Goal: Check status: Check status

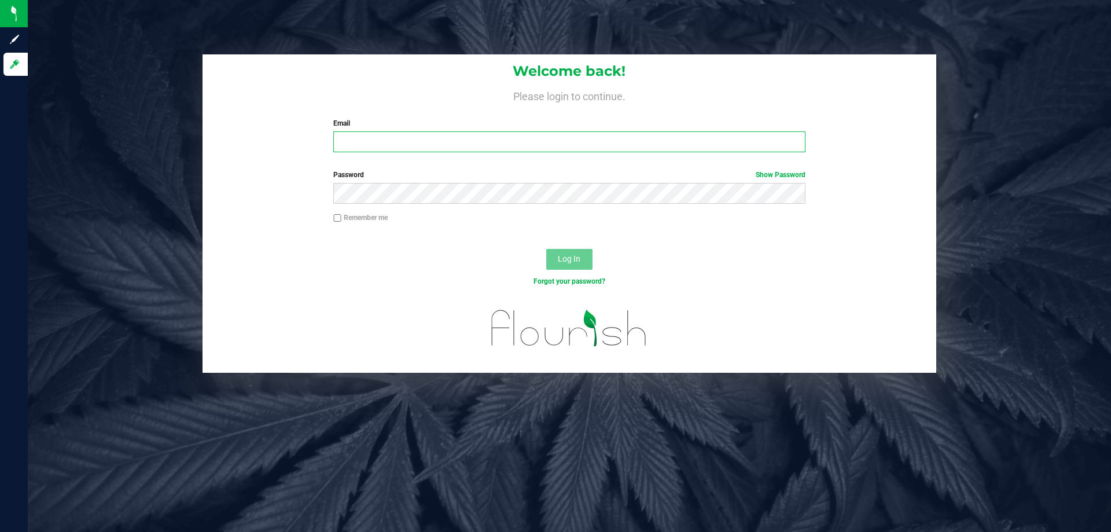
click at [342, 139] on input "Email" at bounding box center [568, 141] width 471 height 21
type input "[EMAIL_ADDRESS][DOMAIN_NAME]"
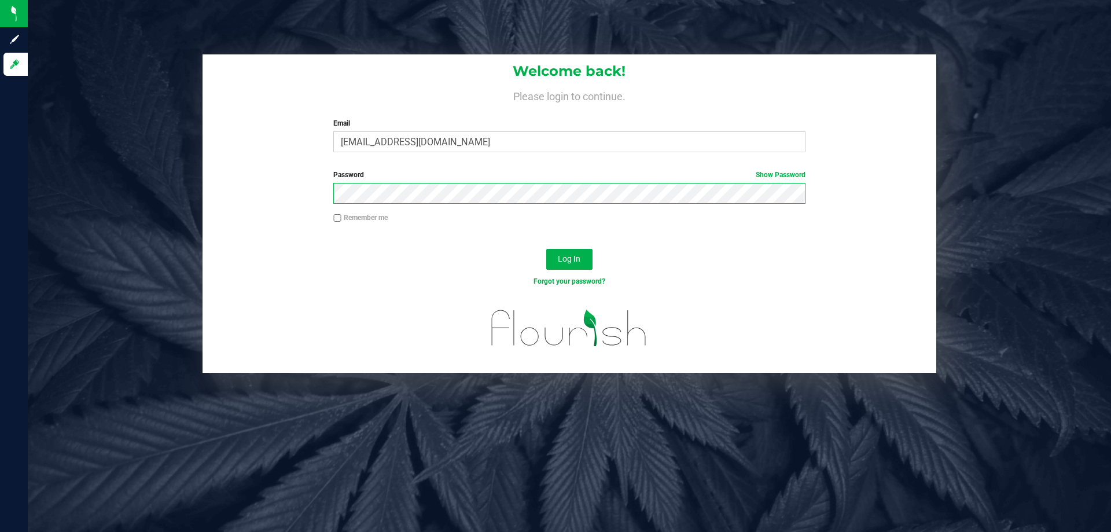
click at [546, 249] on button "Log In" at bounding box center [569, 259] width 46 height 21
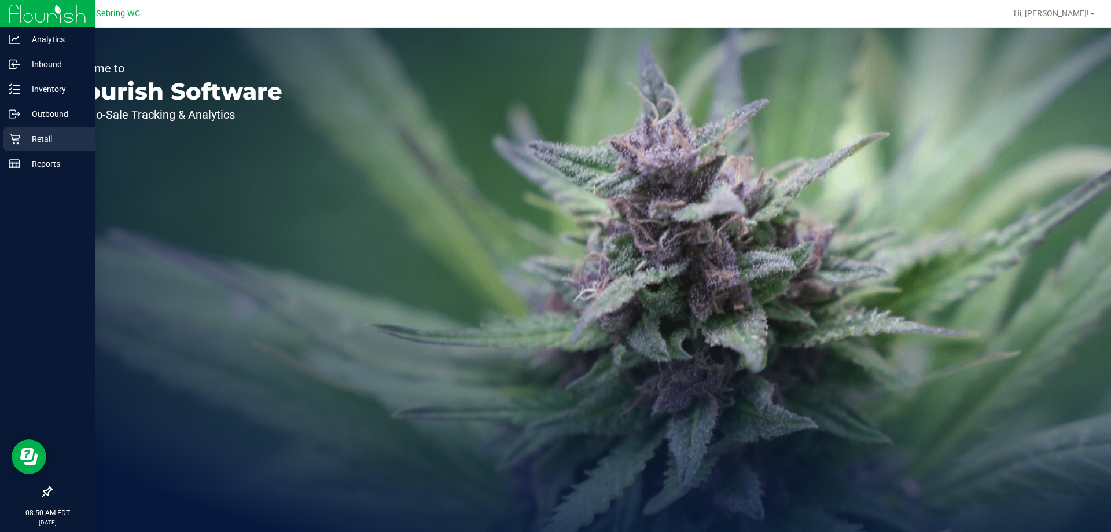
click at [40, 141] on p "Retail" at bounding box center [54, 139] width 69 height 14
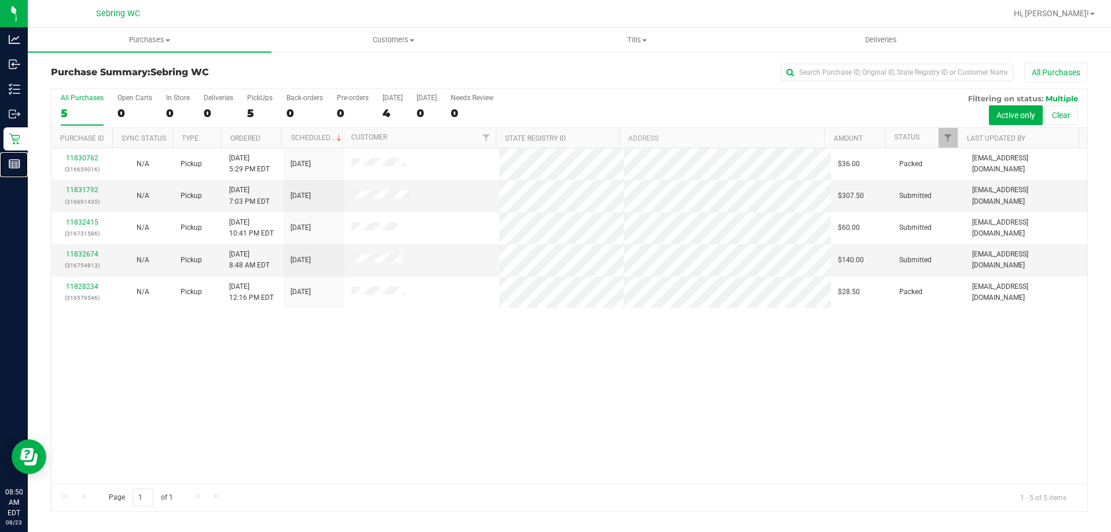
drag, startPoint x: 14, startPoint y: 169, endPoint x: 234, endPoint y: 88, distance: 234.0
click at [14, 168] on icon at bounding box center [15, 164] width 12 height 12
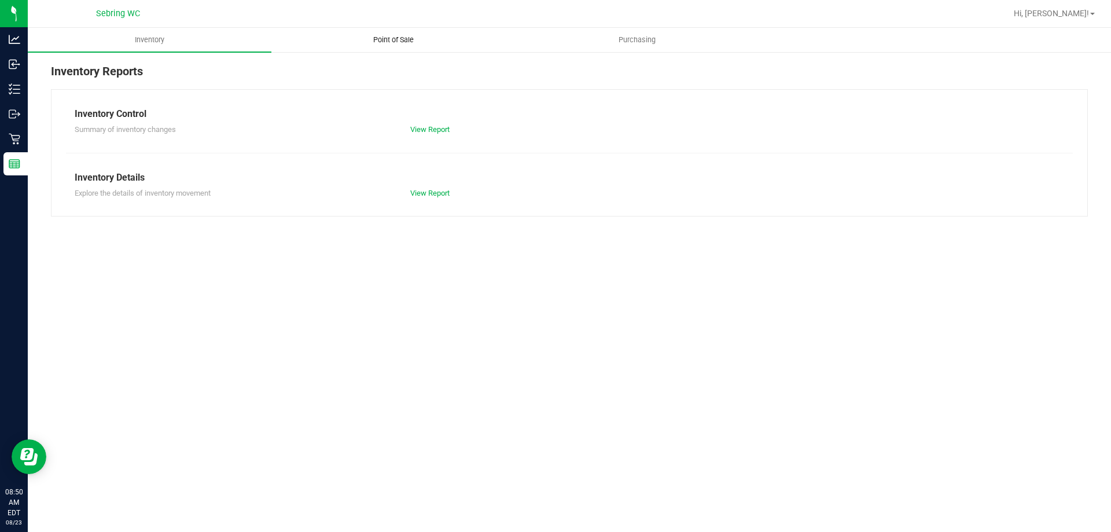
click at [398, 43] on span "Point of Sale" at bounding box center [393, 40] width 72 height 10
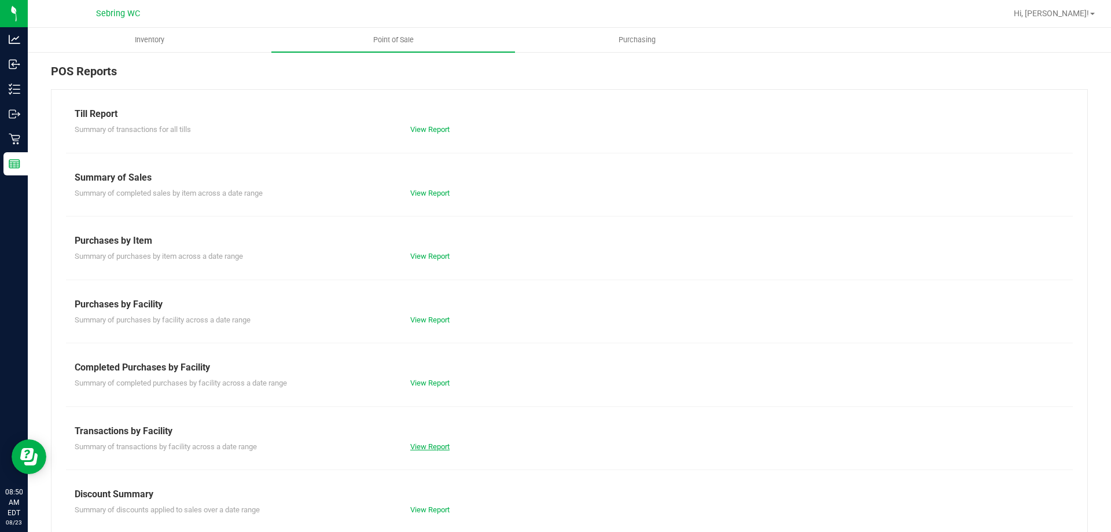
click at [427, 447] on link "View Report" at bounding box center [429, 446] width 39 height 9
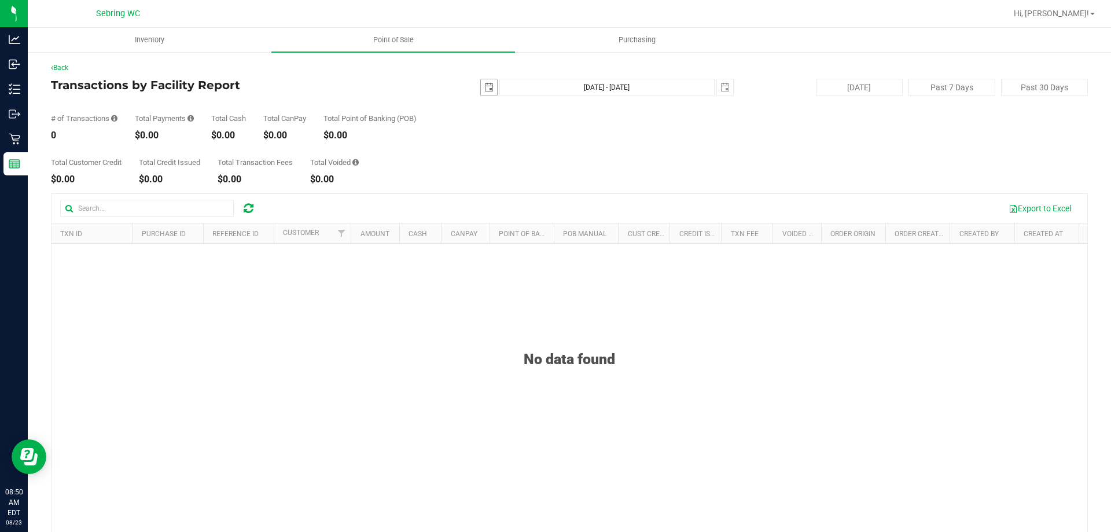
click at [481, 88] on span "select" at bounding box center [489, 87] width 16 height 16
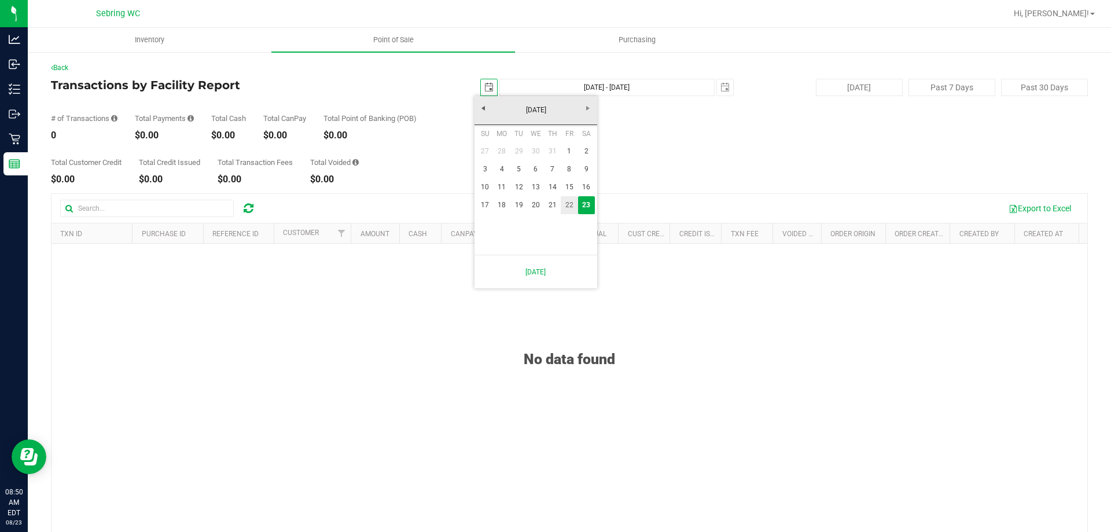
click at [567, 202] on link "22" at bounding box center [568, 205] width 17 height 18
type input "2025-08-22"
type input "Aug 22, 2025 - Aug 23, 2025"
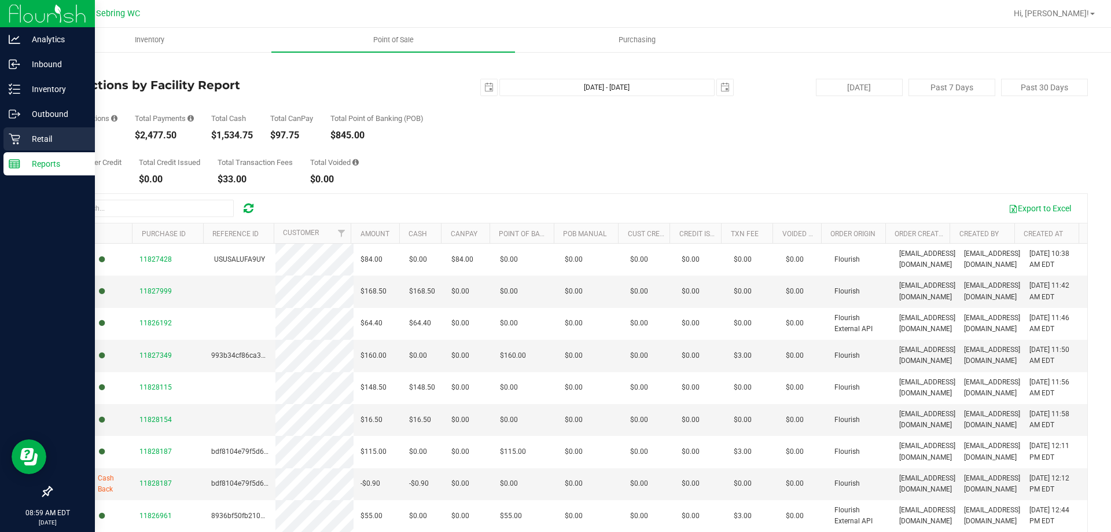
click at [33, 145] on p "Retail" at bounding box center [54, 139] width 69 height 14
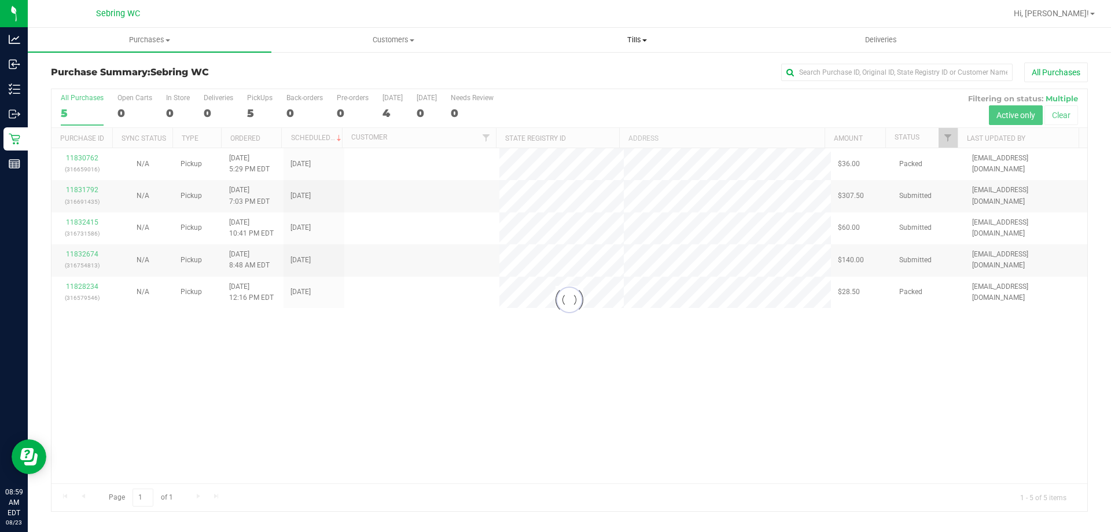
click at [638, 34] on uib-tab-heading "Tills Manage tills Reconcile e-payments" at bounding box center [636, 39] width 242 height 23
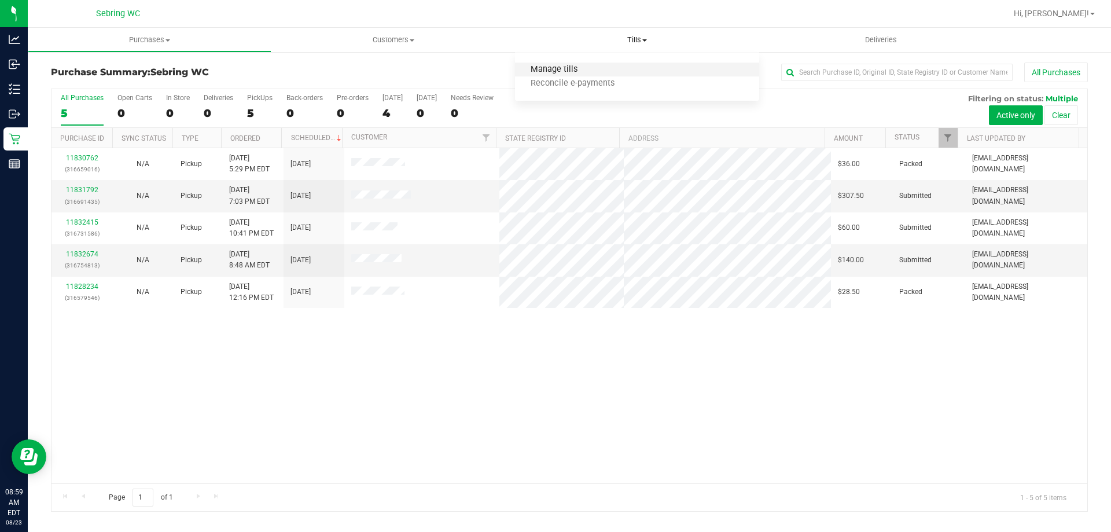
click at [582, 69] on span "Manage tills" at bounding box center [554, 70] width 78 height 10
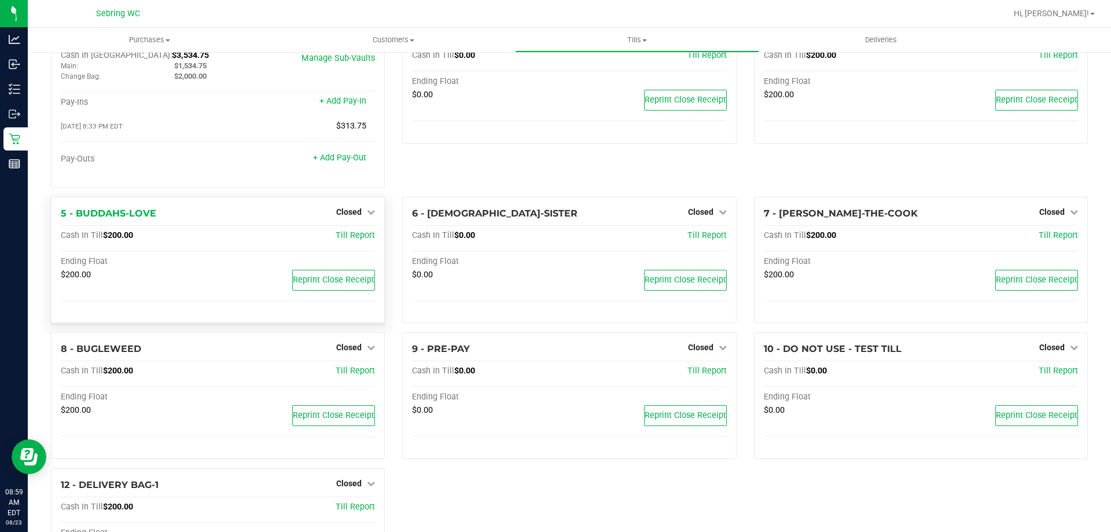
scroll to position [116, 0]
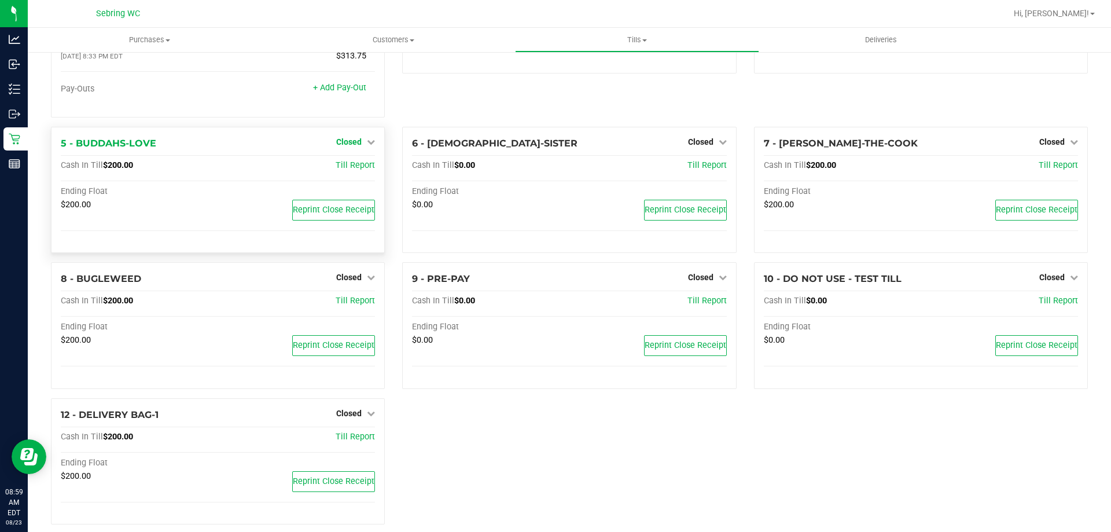
click at [356, 146] on span "Closed" at bounding box center [348, 141] width 25 height 9
click at [355, 176] on div at bounding box center [349, 174] width 86 height 3
click at [356, 172] on div "Open Till" at bounding box center [349, 165] width 86 height 14
click at [356, 164] on link "Open Till" at bounding box center [348, 165] width 31 height 9
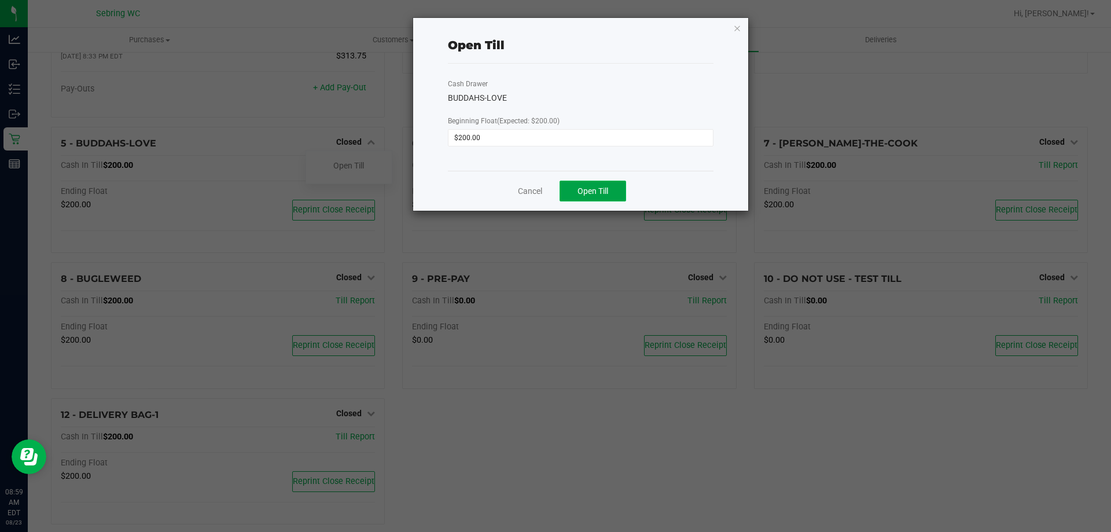
click at [599, 194] on span "Open Till" at bounding box center [592, 190] width 31 height 9
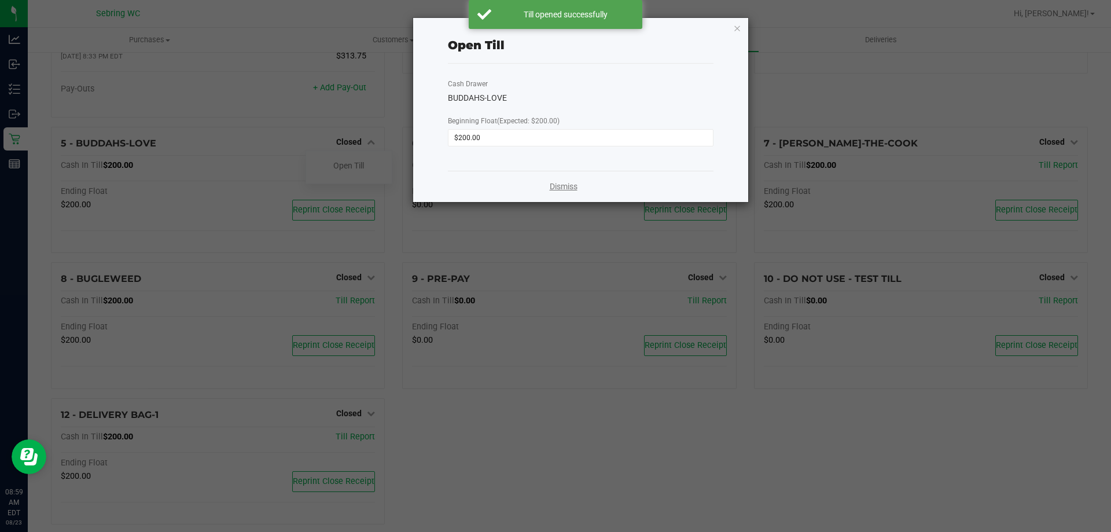
click at [569, 189] on link "Dismiss" at bounding box center [564, 186] width 28 height 12
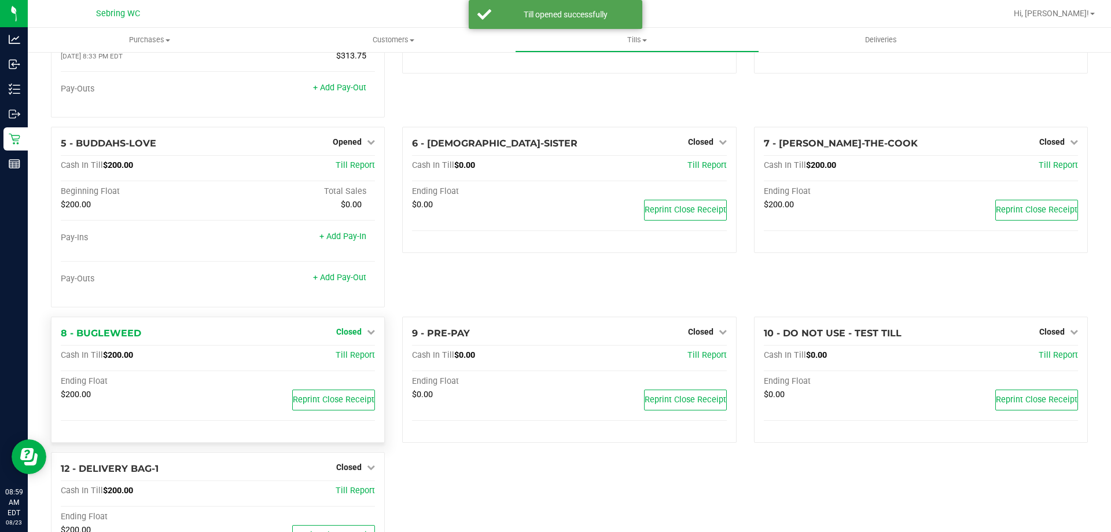
click at [345, 336] on span "Closed" at bounding box center [348, 331] width 25 height 9
click at [349, 356] on link "Open Till" at bounding box center [348, 355] width 31 height 9
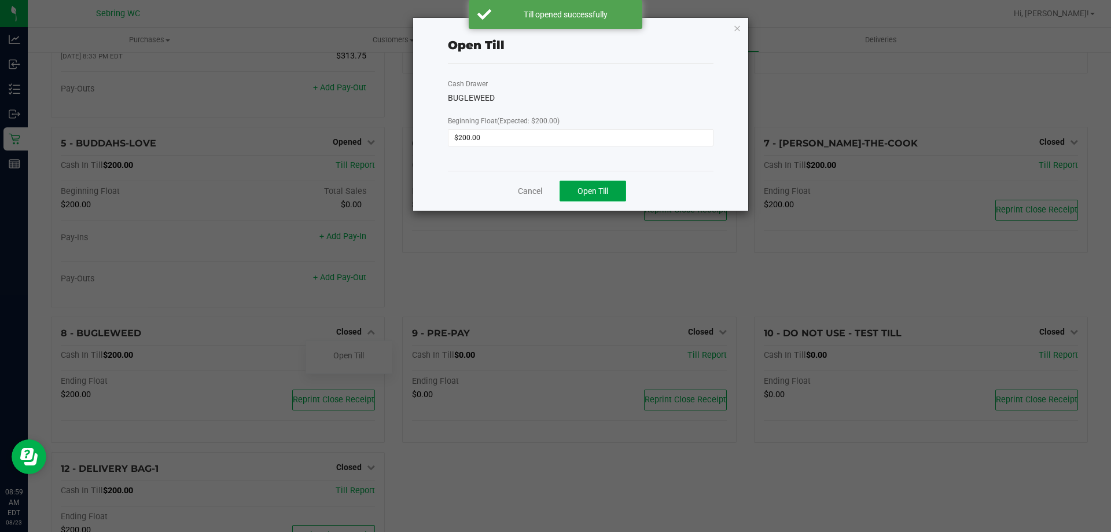
click at [582, 190] on span "Open Till" at bounding box center [592, 190] width 31 height 9
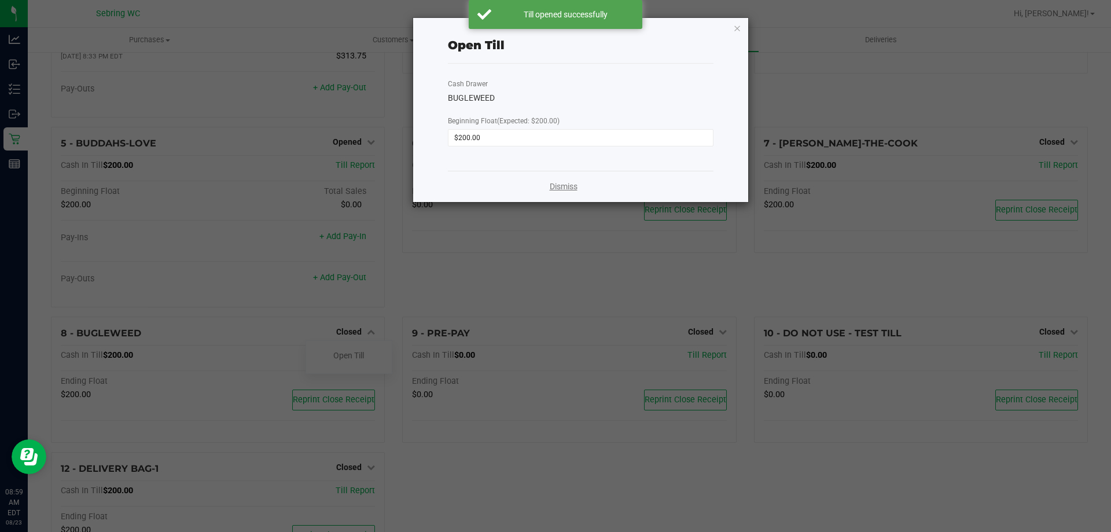
click at [561, 188] on link "Dismiss" at bounding box center [564, 186] width 28 height 12
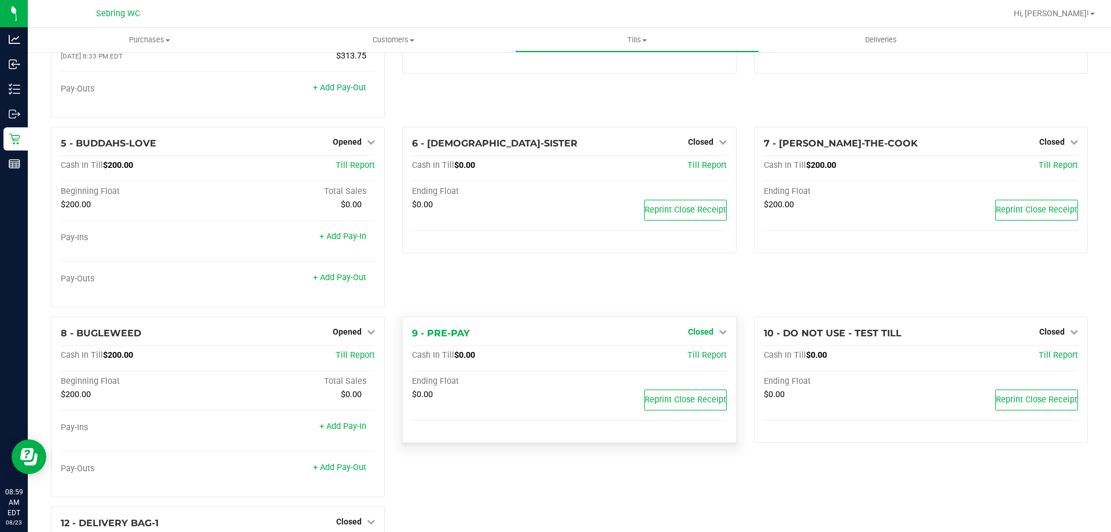
click at [701, 329] on span "Closed" at bounding box center [700, 331] width 25 height 9
click at [695, 357] on link "Open Till" at bounding box center [700, 355] width 31 height 9
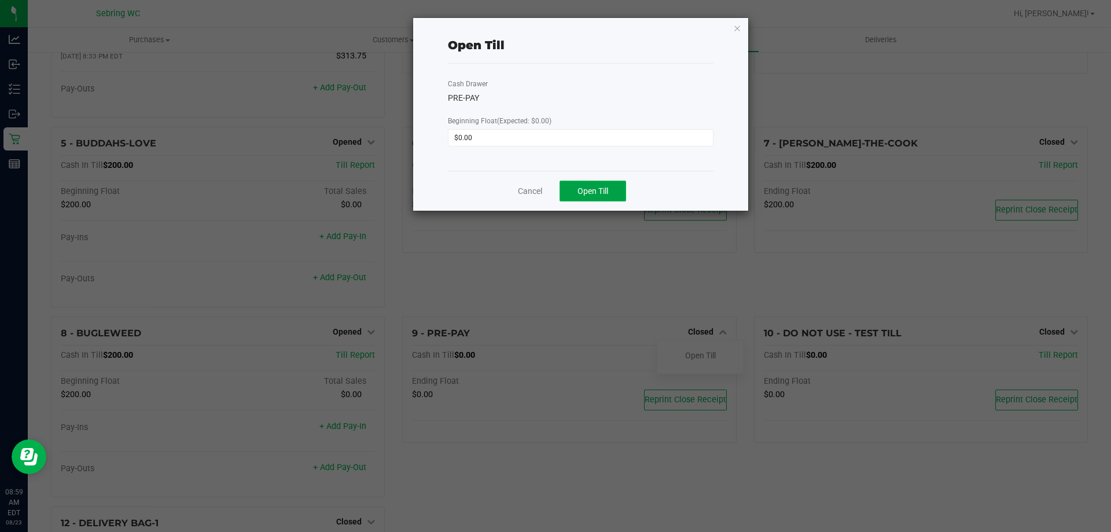
click at [603, 198] on button "Open Till" at bounding box center [592, 190] width 67 height 21
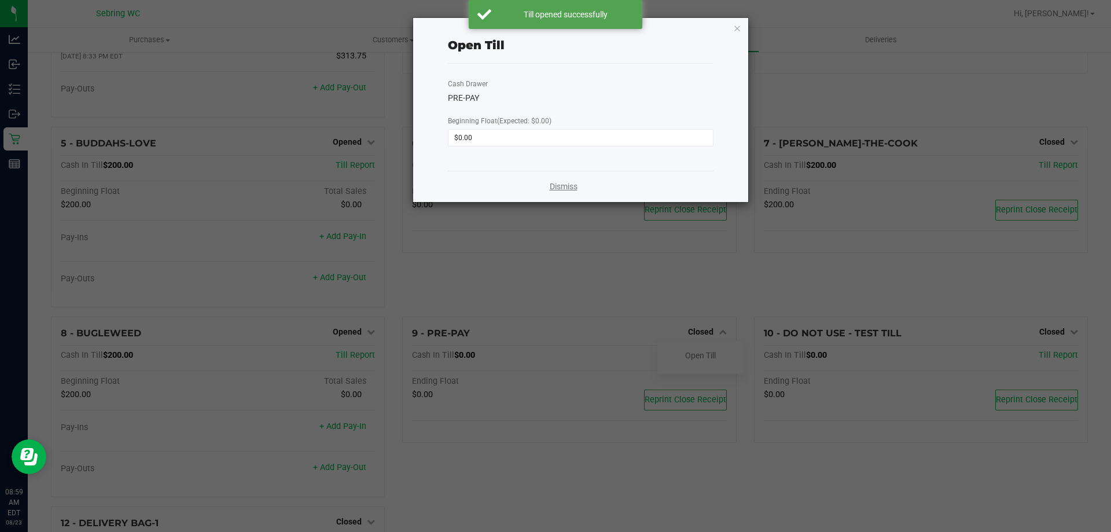
click at [553, 188] on link "Dismiss" at bounding box center [564, 186] width 28 height 12
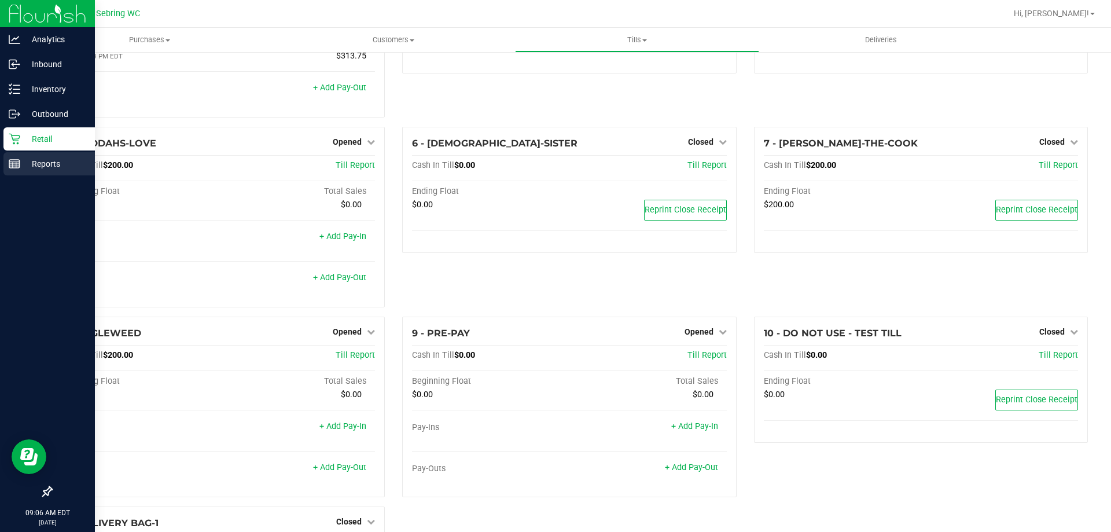
click at [14, 169] on div "Reports" at bounding box center [48, 163] width 91 height 23
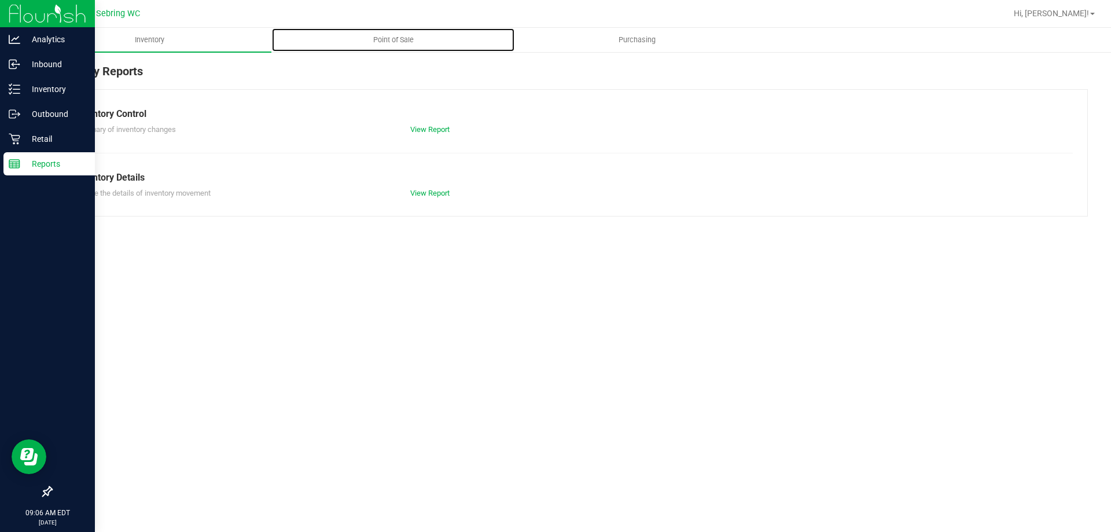
click at [407, 38] on span "Point of Sale" at bounding box center [393, 40] width 72 height 10
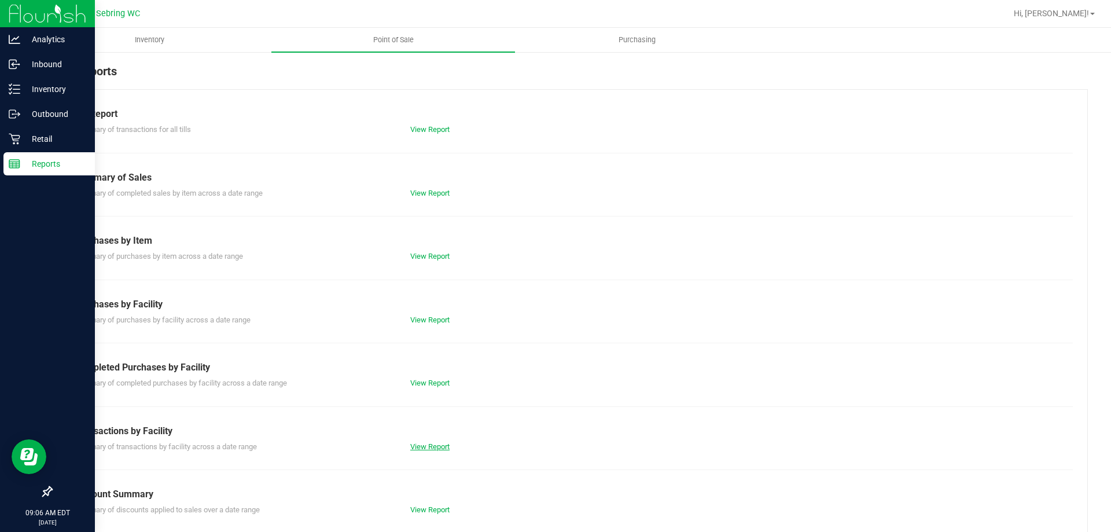
click at [426, 446] on link "View Report" at bounding box center [429, 446] width 39 height 9
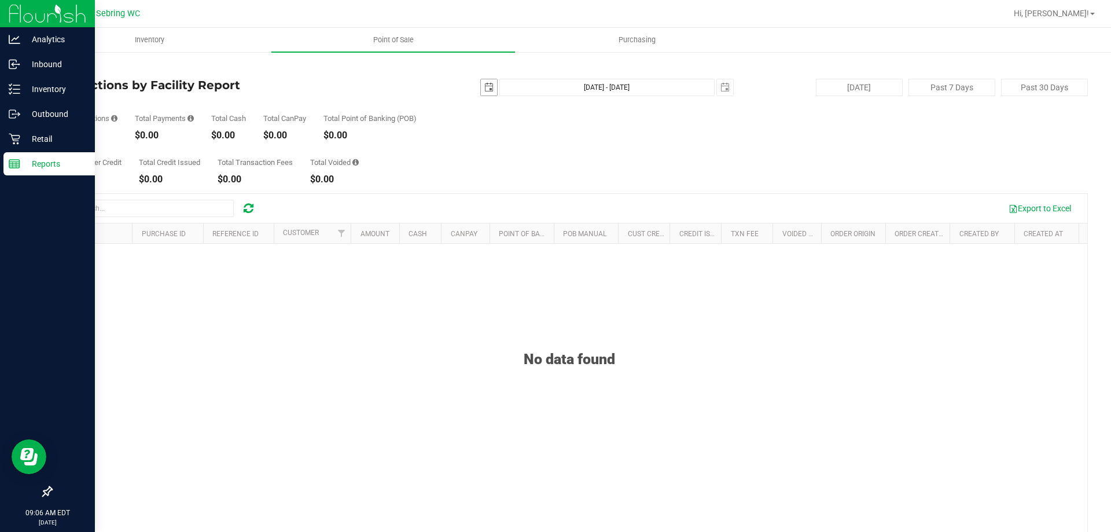
click at [484, 86] on span "select" at bounding box center [488, 87] width 9 height 9
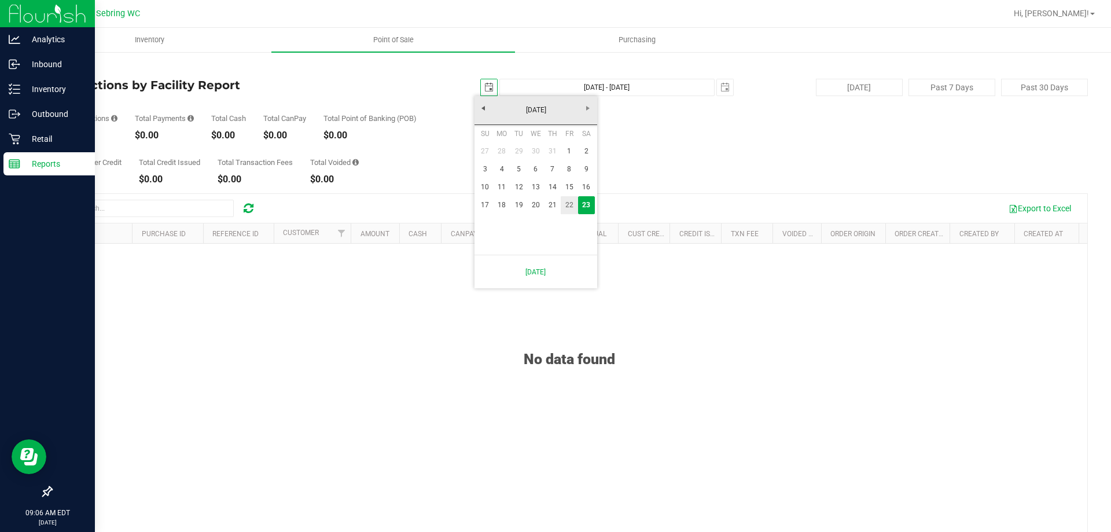
click at [570, 210] on link "22" at bounding box center [568, 205] width 17 height 18
type input "2025-08-22"
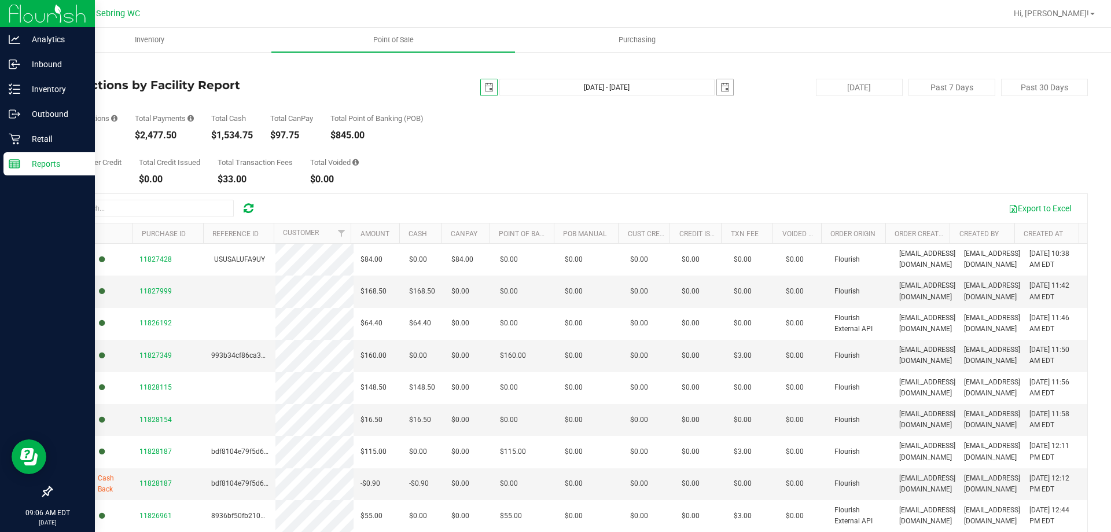
click at [724, 90] on span "select" at bounding box center [725, 87] width 16 height 16
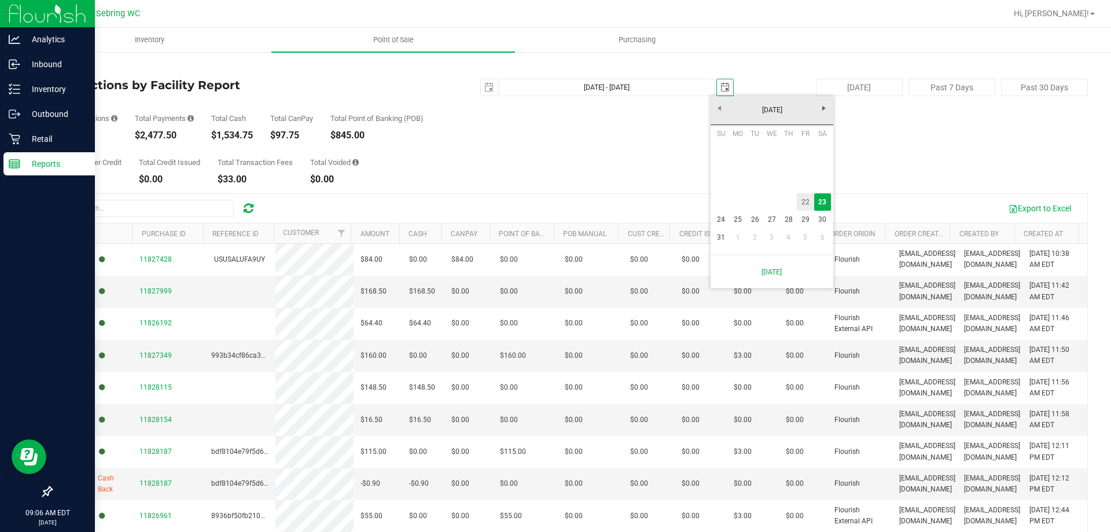
click at [809, 205] on link "22" at bounding box center [804, 202] width 17 height 18
type input "Aug 22, 2025 - Aug 22, 2025"
type input "2025-08-22"
